Goal: Check status: Check status

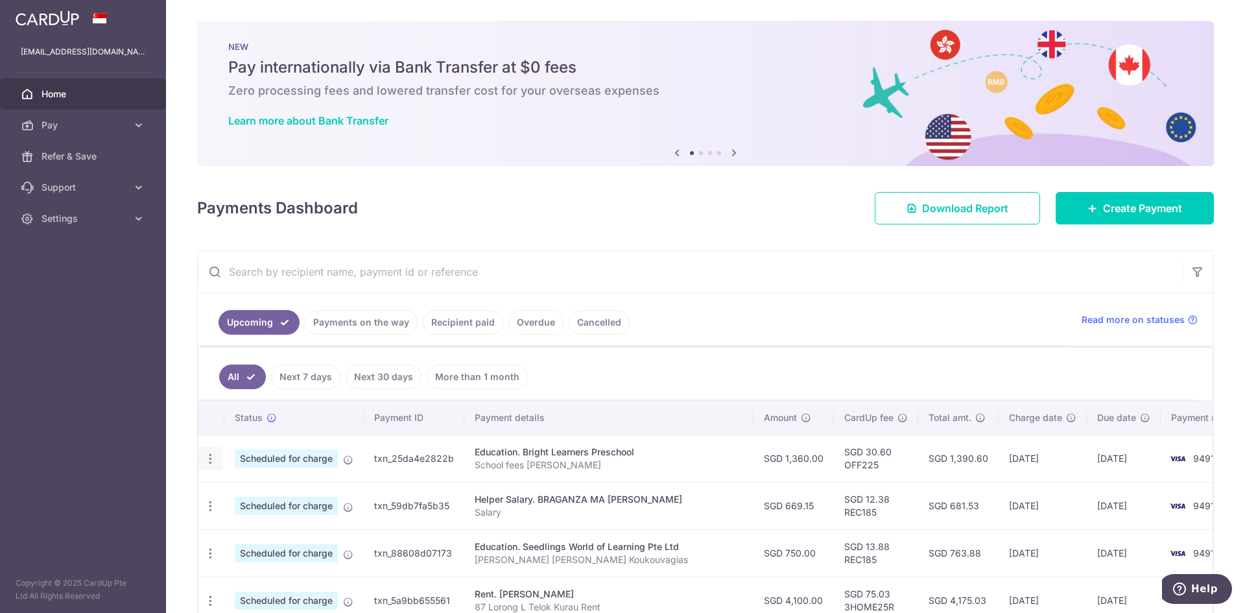
click at [213, 461] on icon "button" at bounding box center [211, 459] width 14 height 14
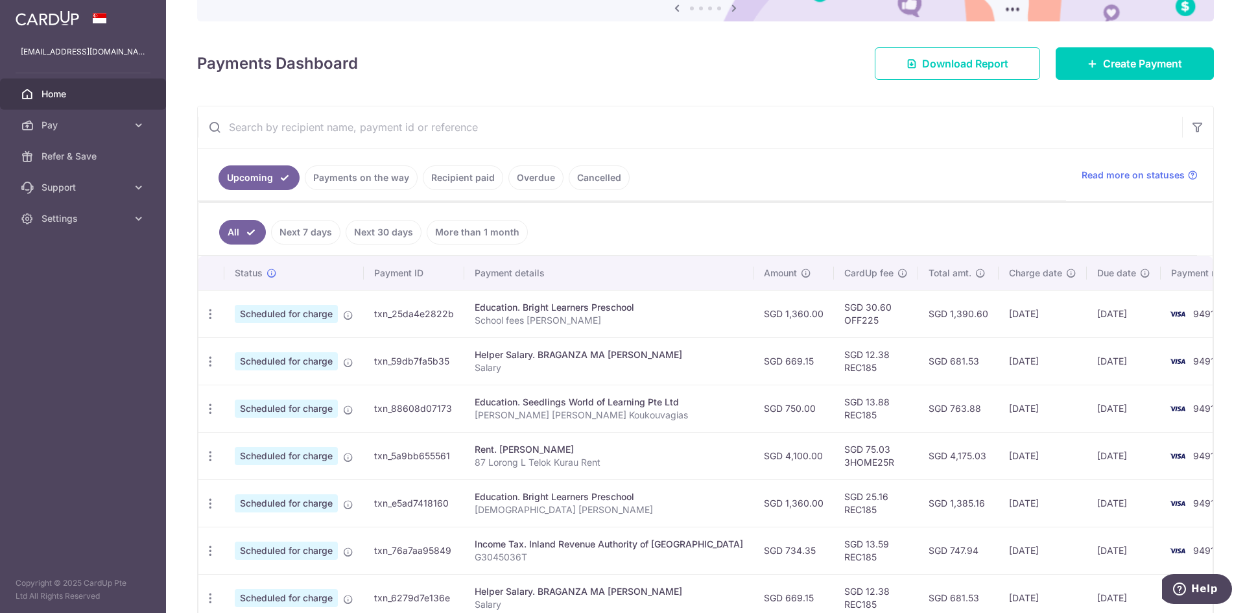
scroll to position [144, 0]
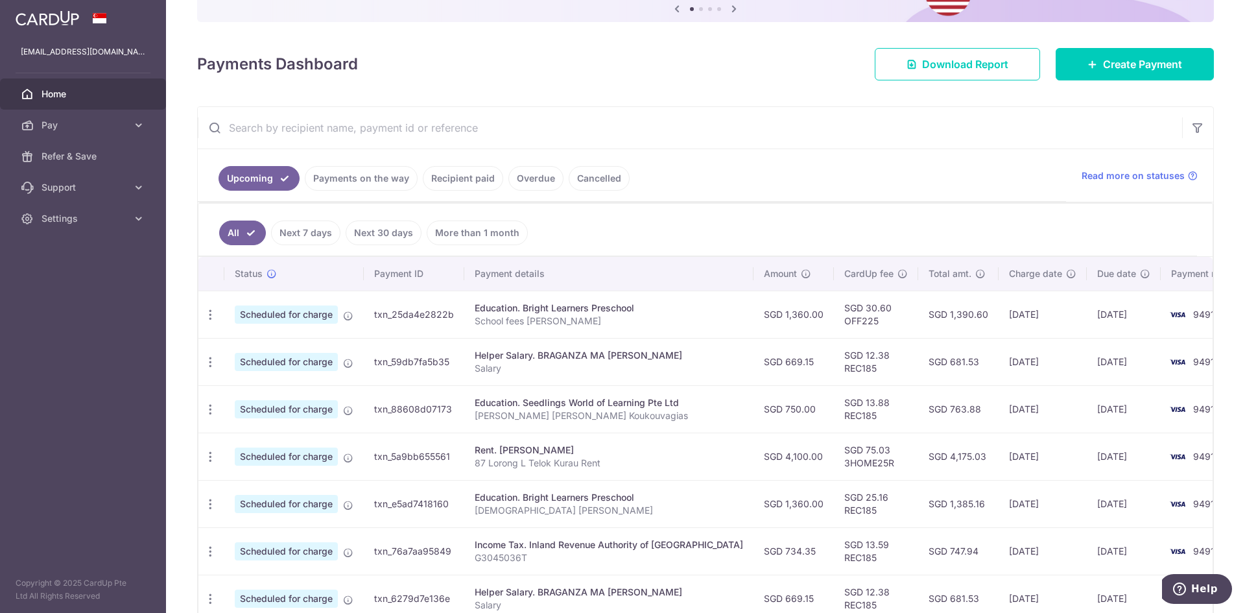
click at [366, 170] on link "Payments on the way" at bounding box center [361, 178] width 113 height 25
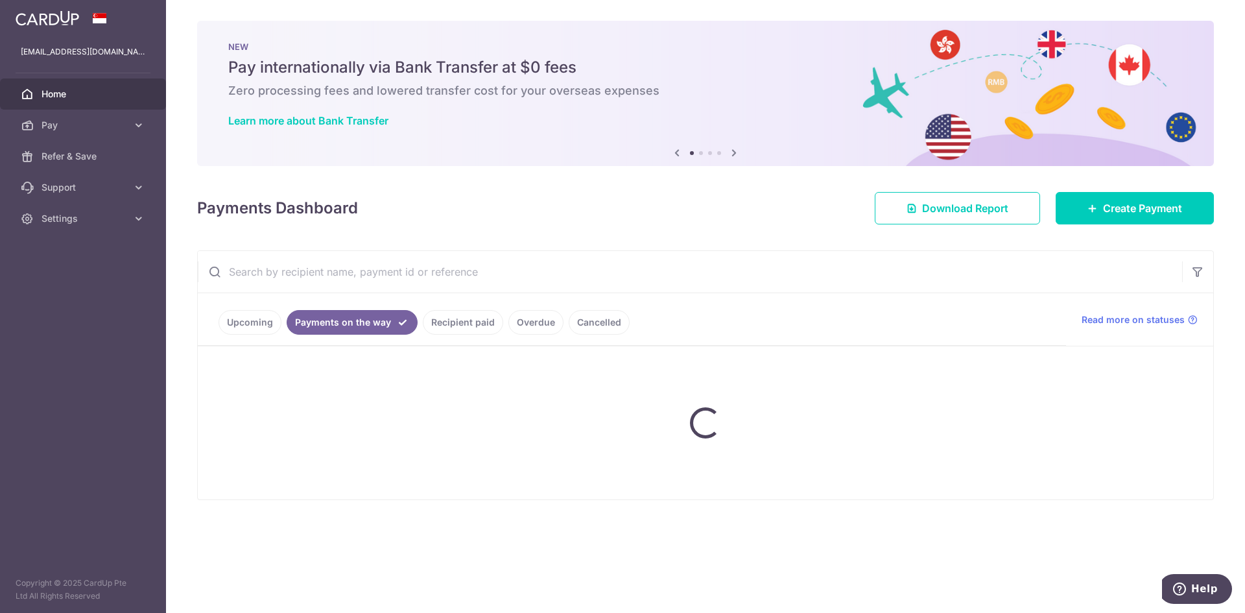
scroll to position [0, 0]
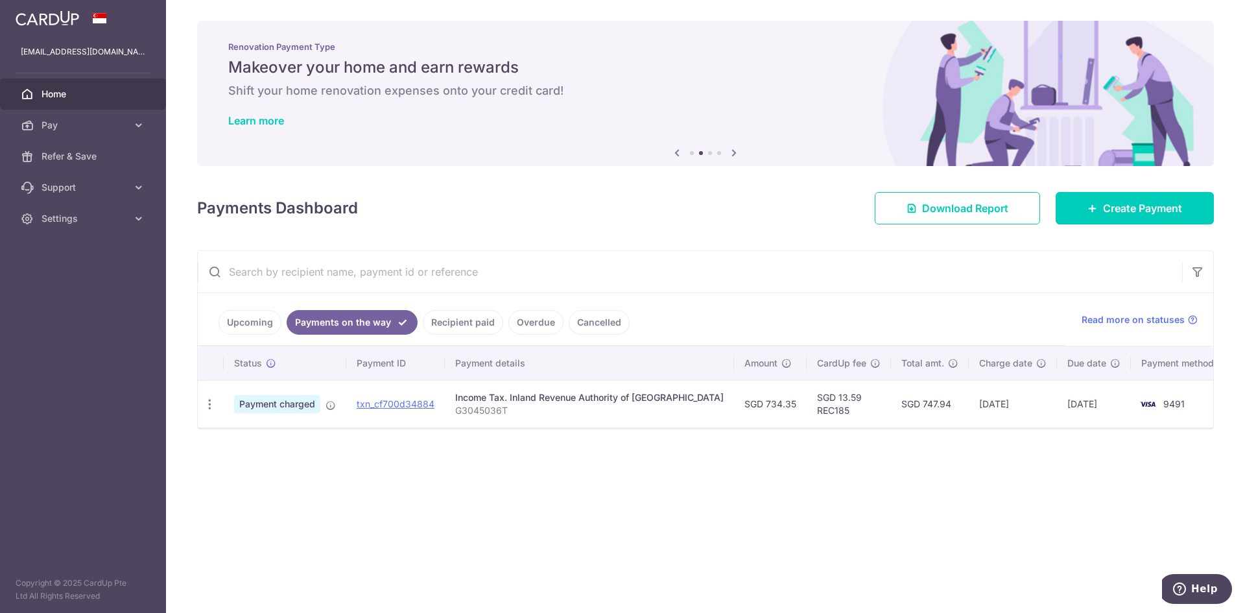
click at [239, 318] on link "Upcoming" at bounding box center [249, 322] width 63 height 25
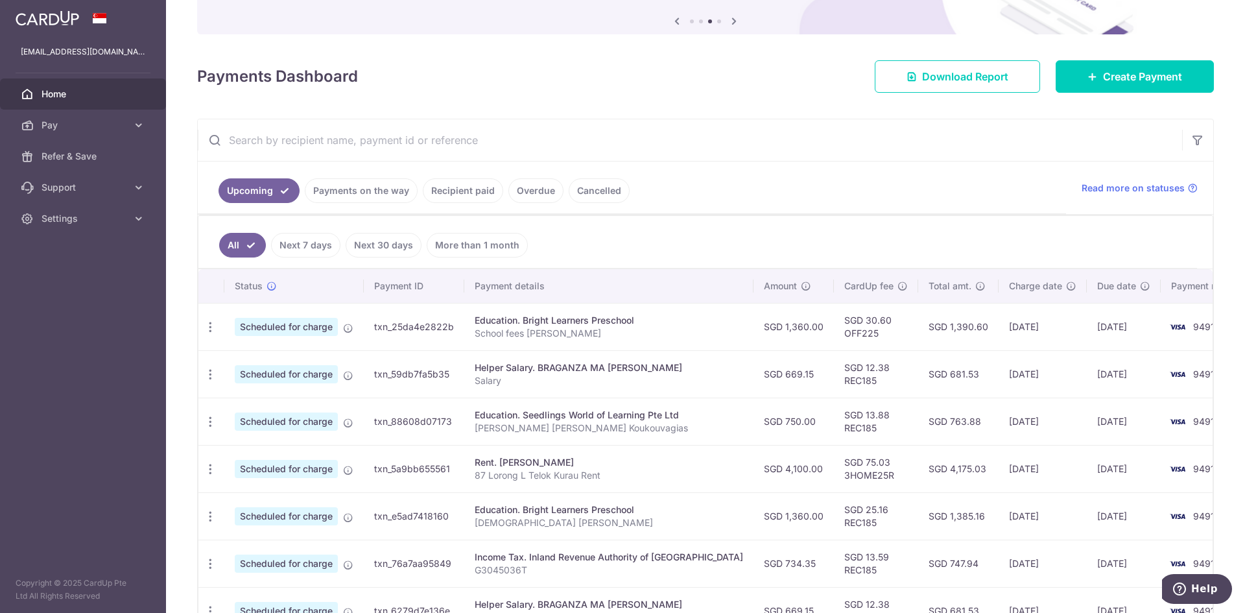
scroll to position [132, 0]
